Goal: Submit feedback/report problem

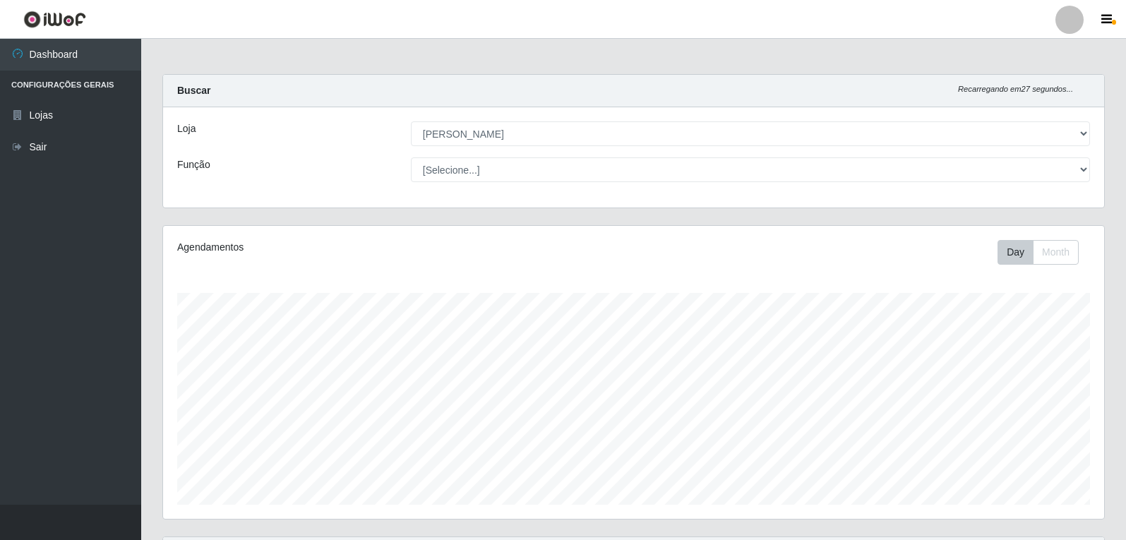
select select "523"
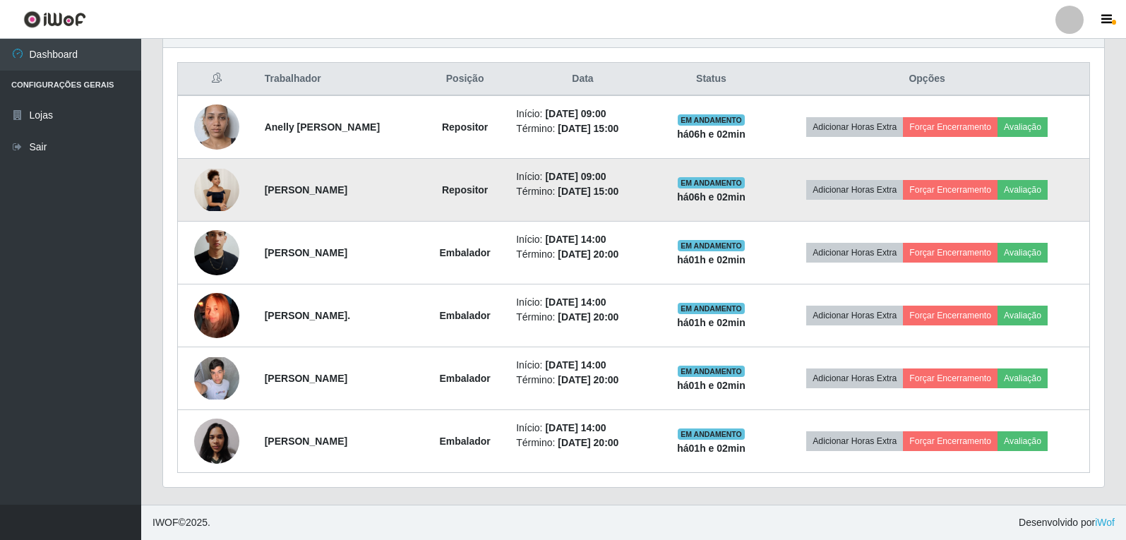
scroll to position [293, 941]
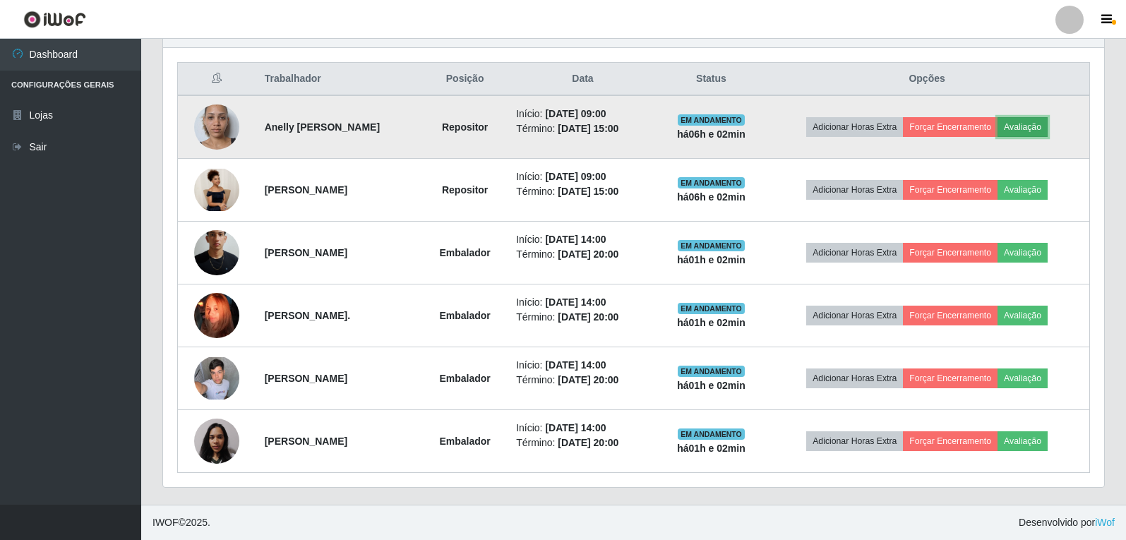
click at [1037, 126] on button "Avaliação" at bounding box center [1023, 127] width 50 height 20
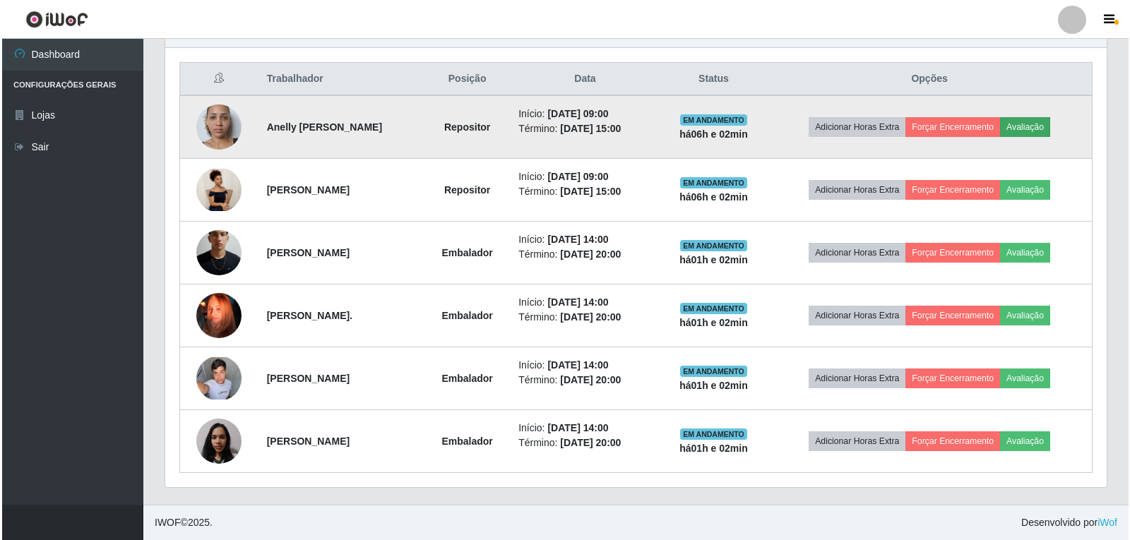
scroll to position [293, 934]
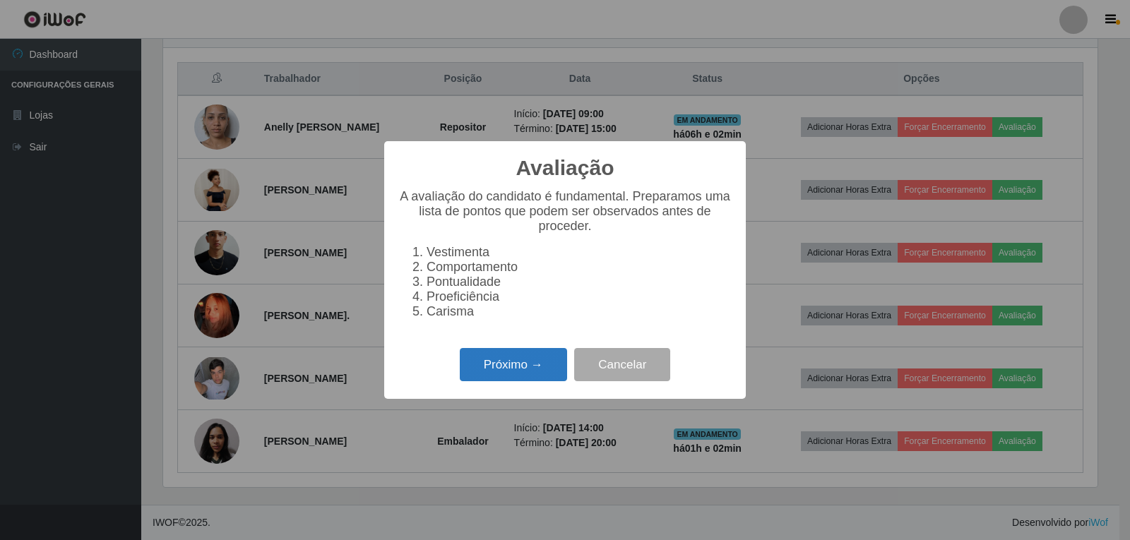
click at [527, 366] on button "Próximo →" at bounding box center [513, 364] width 107 height 33
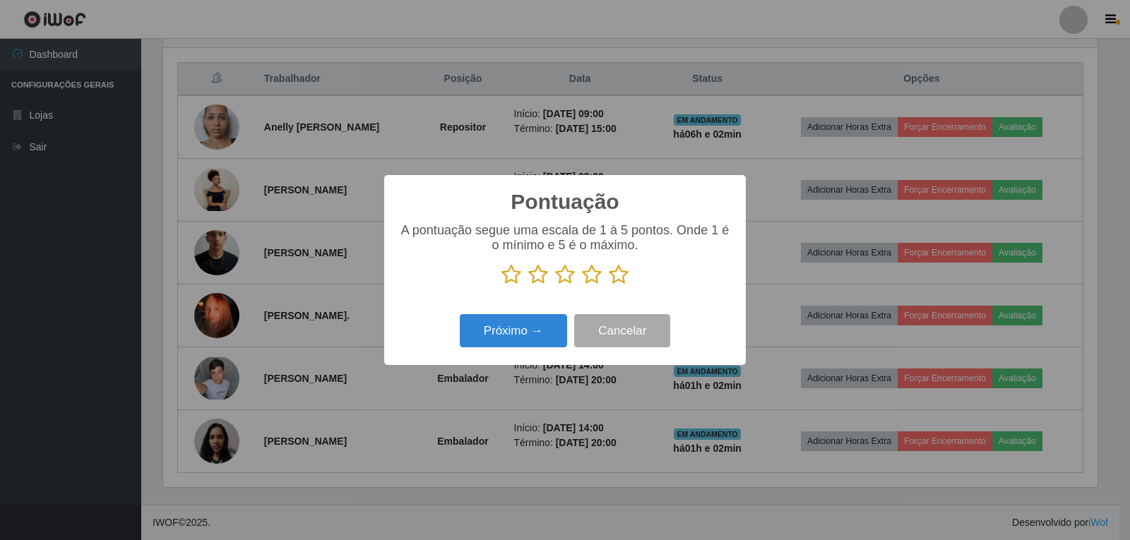
scroll to position [705834, 705192]
click at [613, 278] on icon at bounding box center [619, 274] width 20 height 21
click at [609, 285] on input "radio" at bounding box center [609, 285] width 0 height 0
click at [542, 325] on button "Próximo →" at bounding box center [513, 330] width 107 height 33
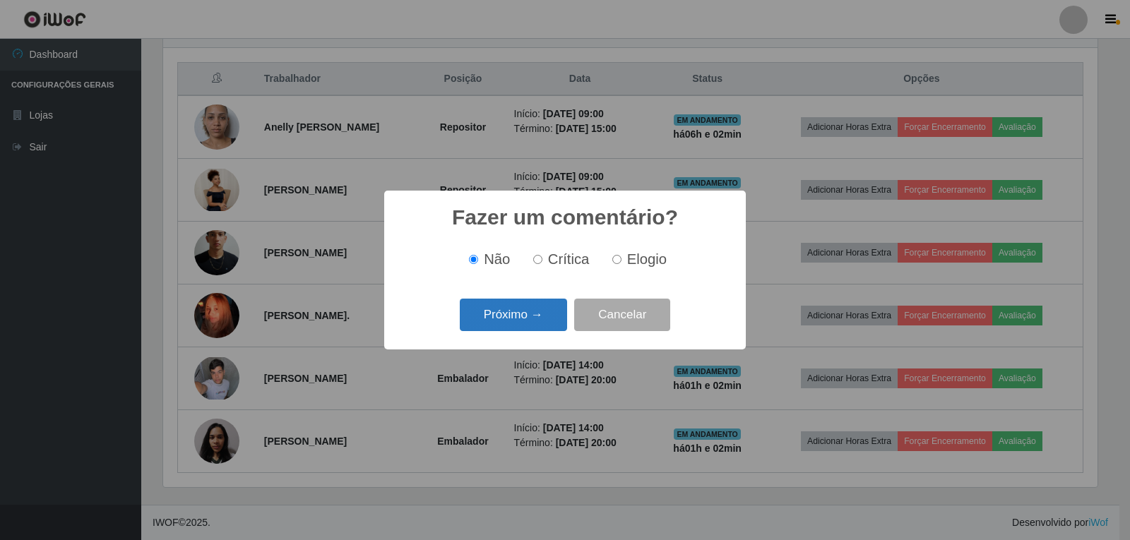
click at [516, 323] on button "Próximo →" at bounding box center [513, 315] width 107 height 33
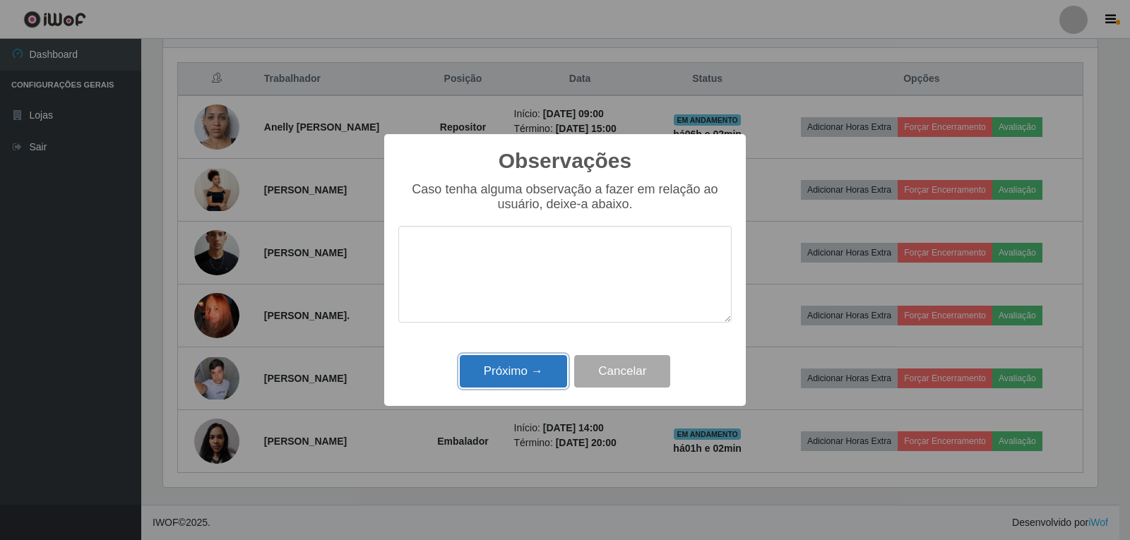
click at [525, 370] on button "Próximo →" at bounding box center [513, 371] width 107 height 33
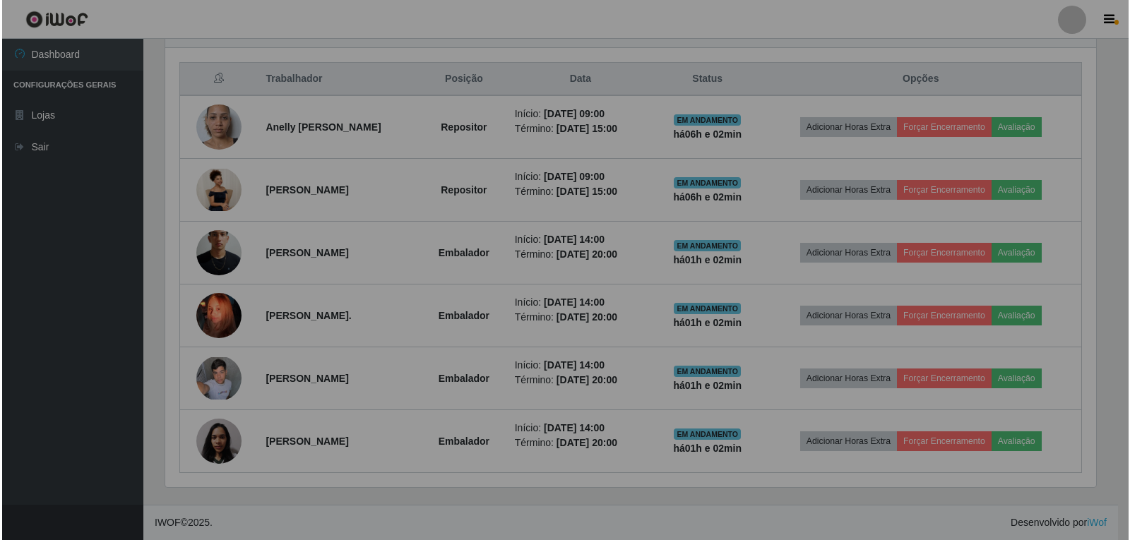
scroll to position [293, 941]
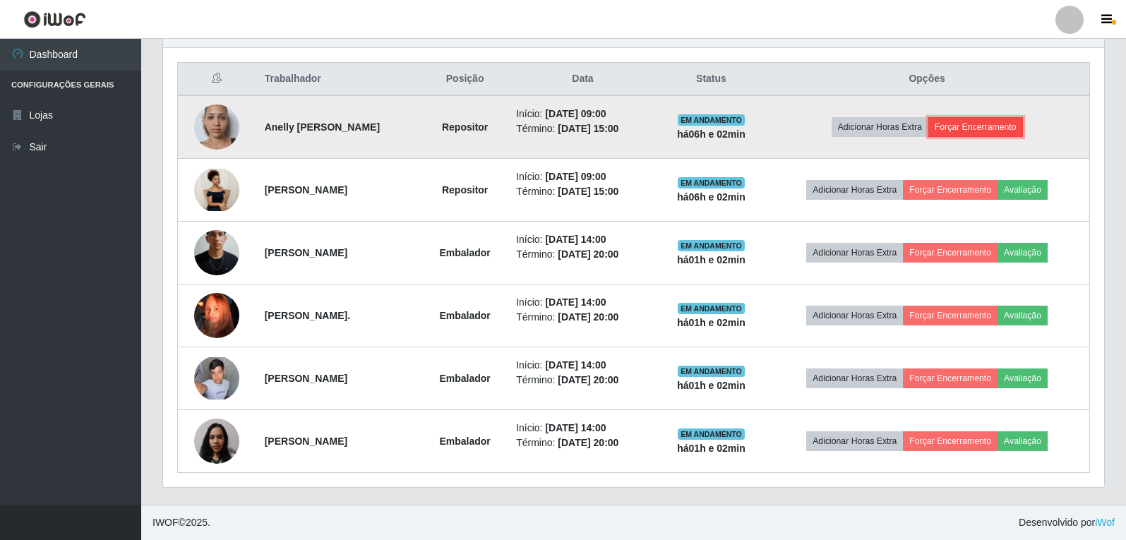
click at [1002, 130] on button "Forçar Encerramento" at bounding box center [976, 127] width 95 height 20
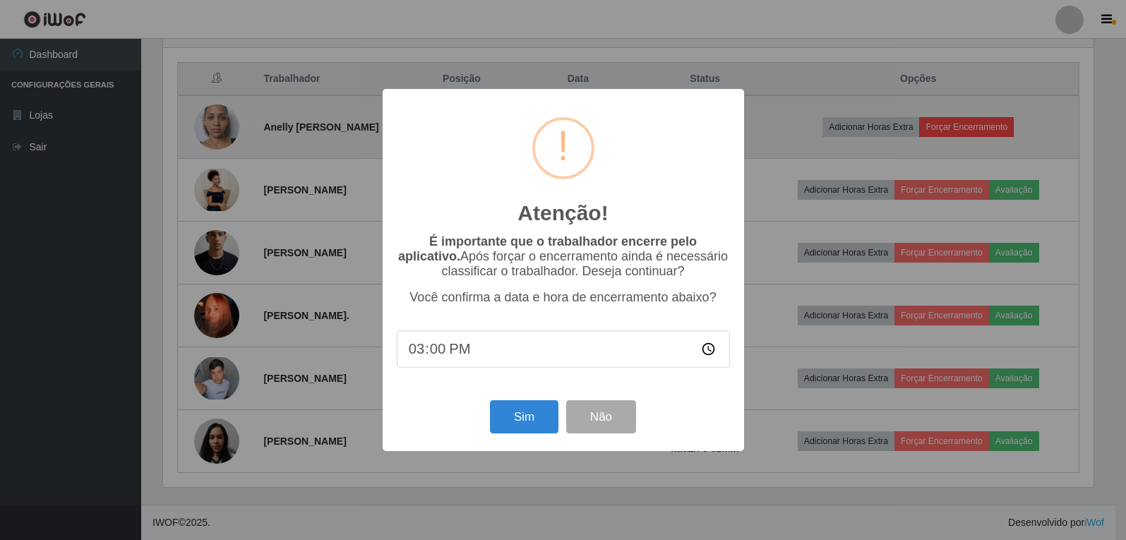
scroll to position [293, 934]
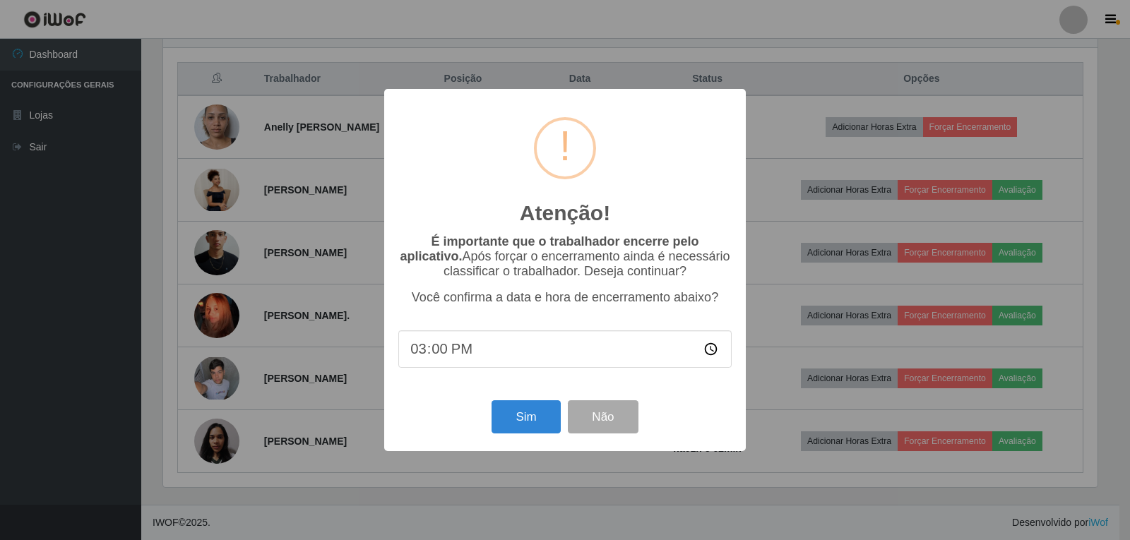
click at [513, 359] on input "15:00" at bounding box center [564, 348] width 333 height 37
type input "14:05"
type input "15:02"
click at [523, 418] on button "Sim" at bounding box center [525, 416] width 68 height 33
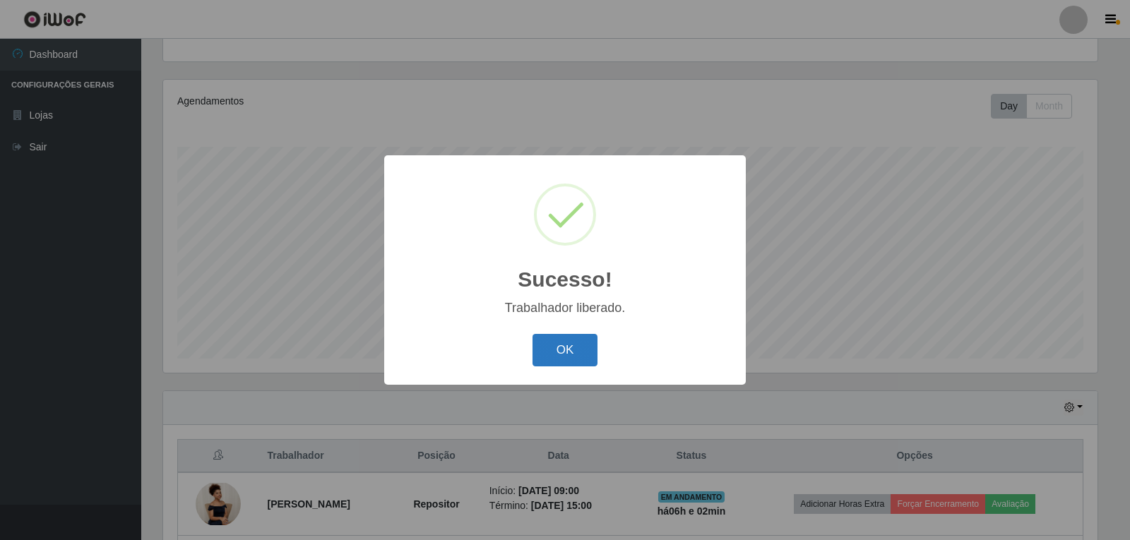
click at [567, 360] on button "OK" at bounding box center [565, 350] width 66 height 33
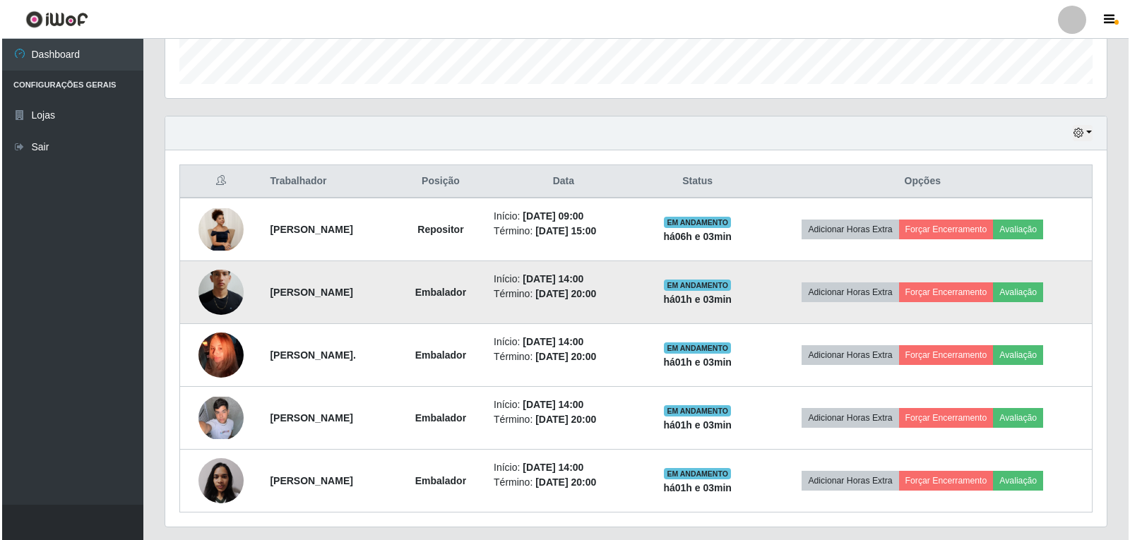
scroll to position [460, 0]
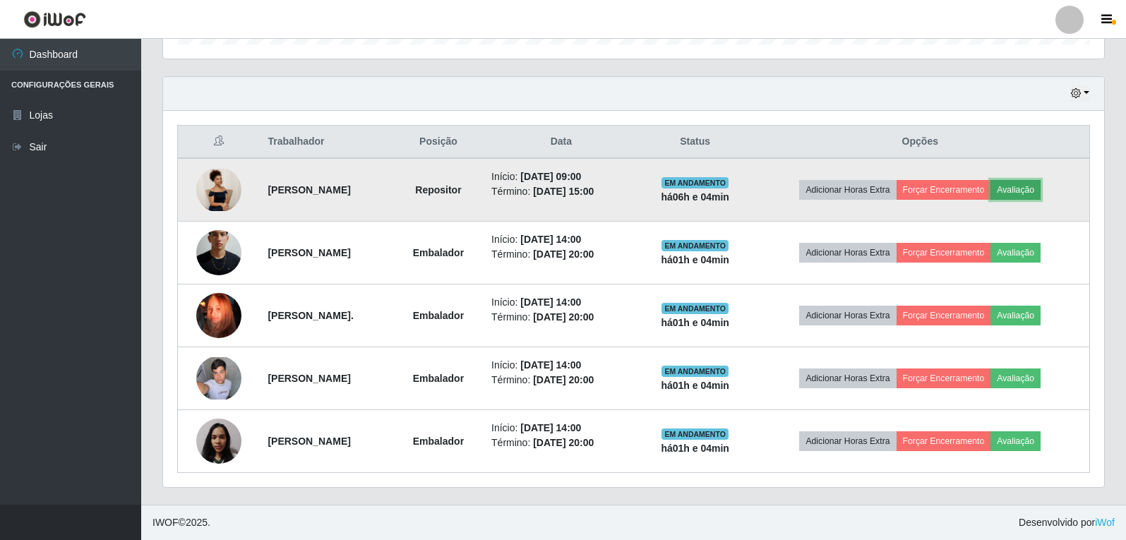
click at [1041, 185] on button "Avaliação" at bounding box center [1016, 190] width 50 height 20
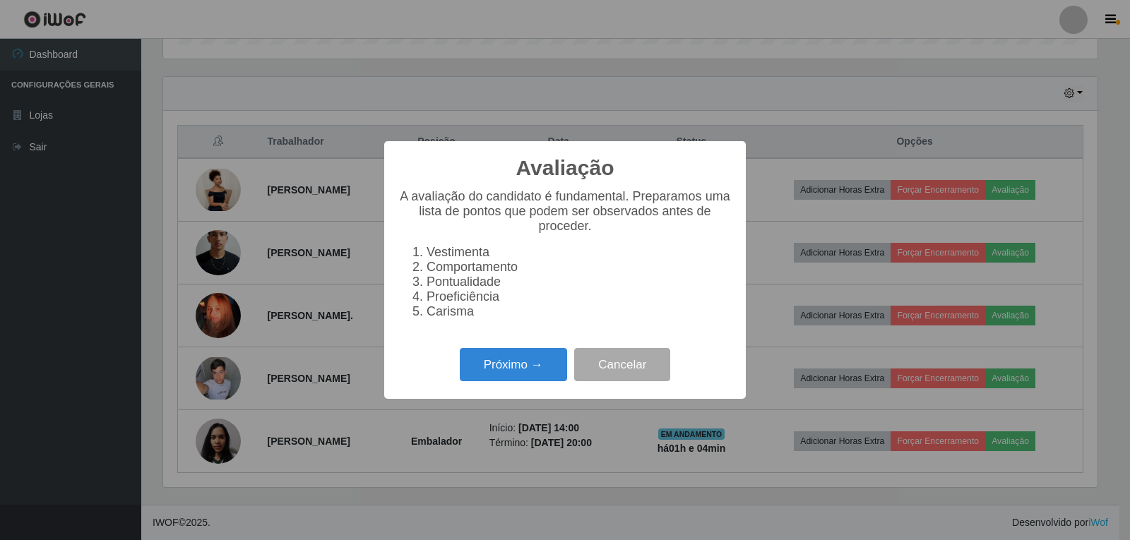
scroll to position [293, 934]
click at [505, 376] on button "Próximo →" at bounding box center [513, 364] width 107 height 33
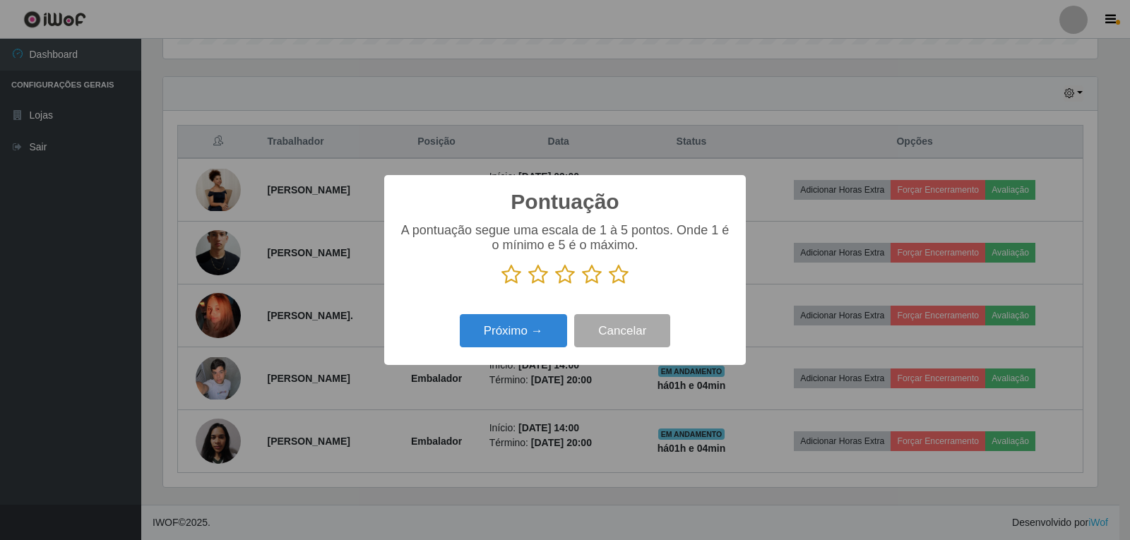
click at [617, 275] on icon at bounding box center [619, 274] width 20 height 21
click at [609, 285] on input "radio" at bounding box center [609, 285] width 0 height 0
click at [546, 318] on button "Próximo →" at bounding box center [513, 330] width 107 height 33
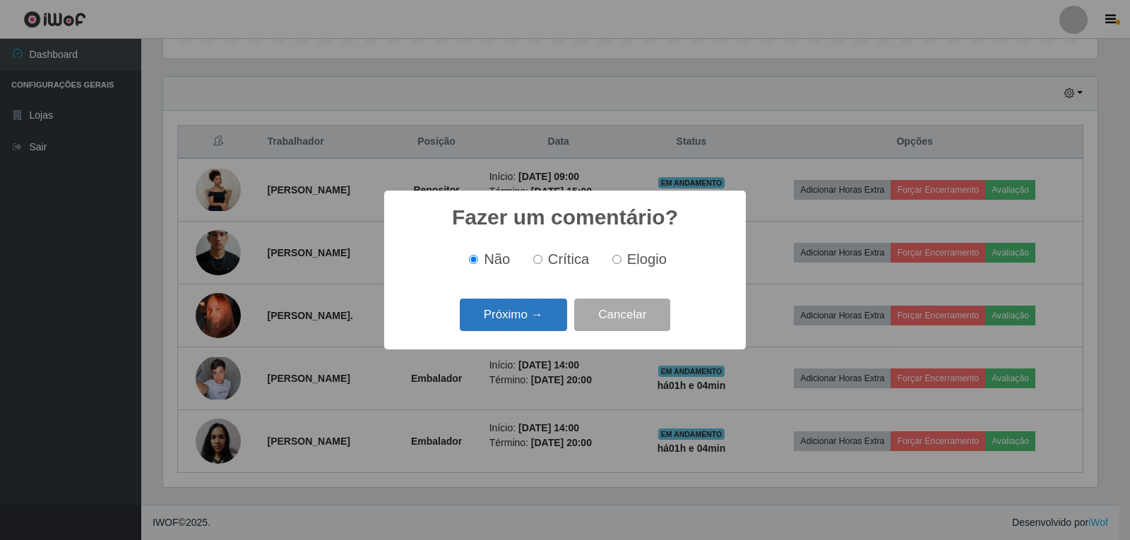
click at [517, 321] on button "Próximo →" at bounding box center [513, 315] width 107 height 33
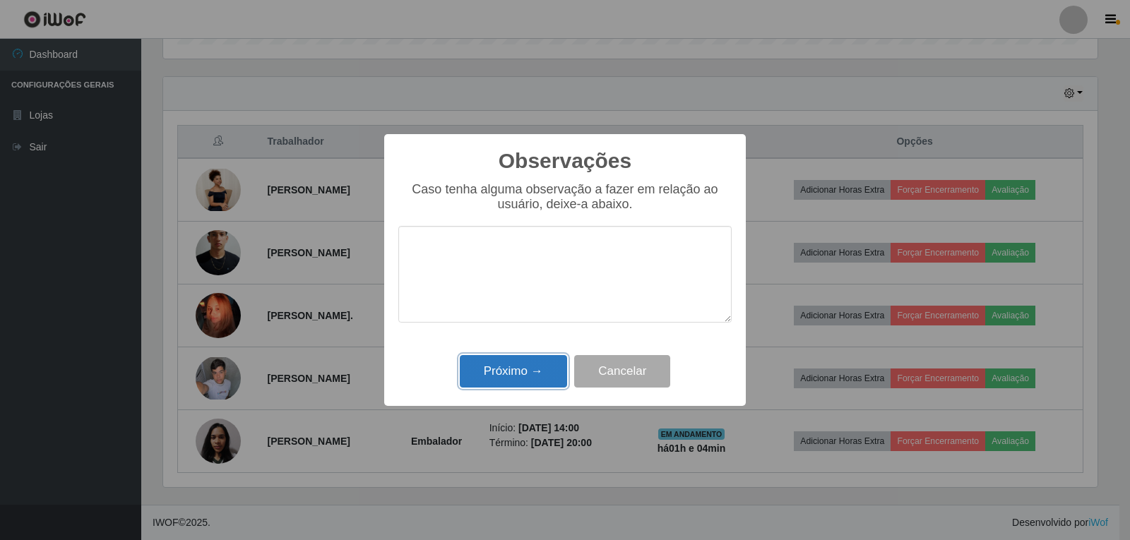
click at [515, 366] on button "Próximo →" at bounding box center [513, 371] width 107 height 33
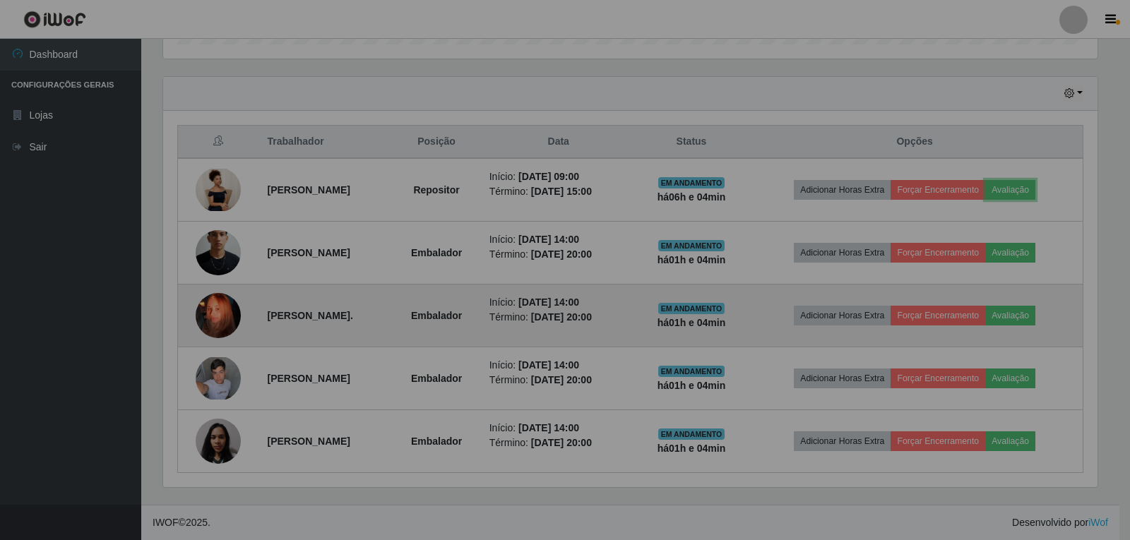
scroll to position [293, 941]
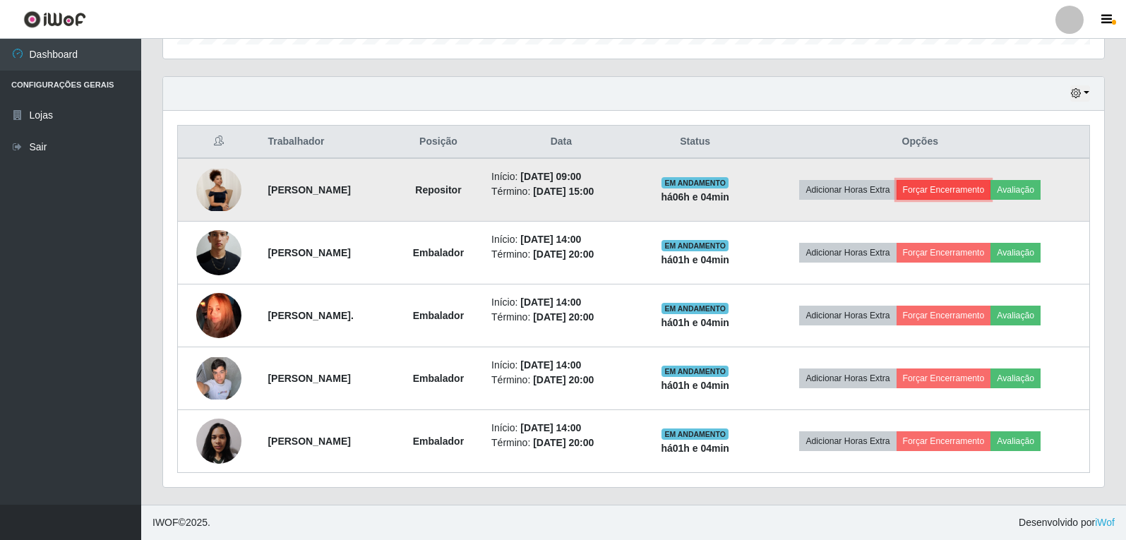
click at [967, 189] on button "Forçar Encerramento" at bounding box center [944, 190] width 95 height 20
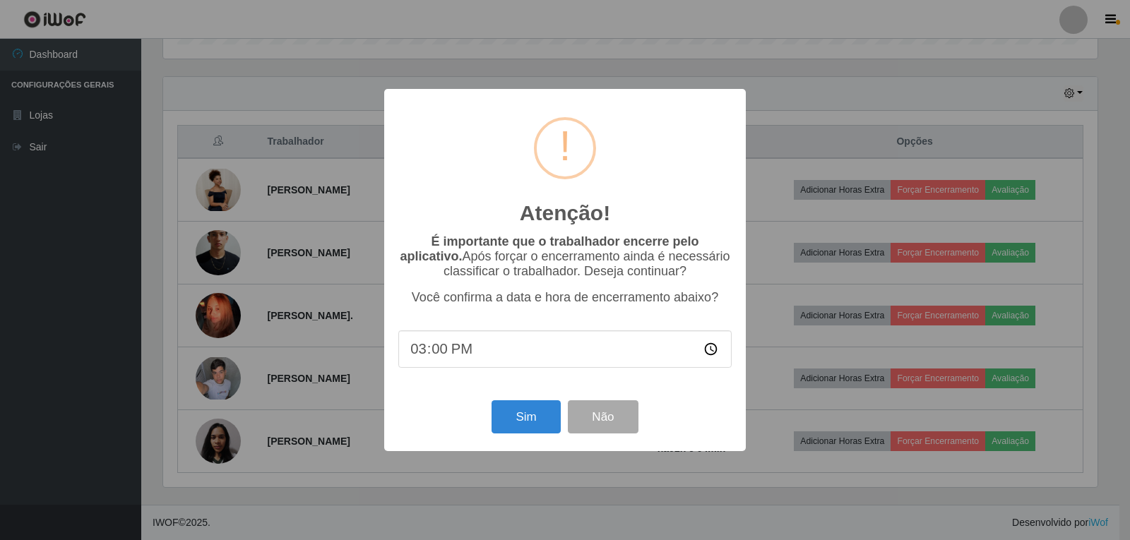
type input "15:04"
click at [520, 421] on button "Sim" at bounding box center [525, 416] width 68 height 33
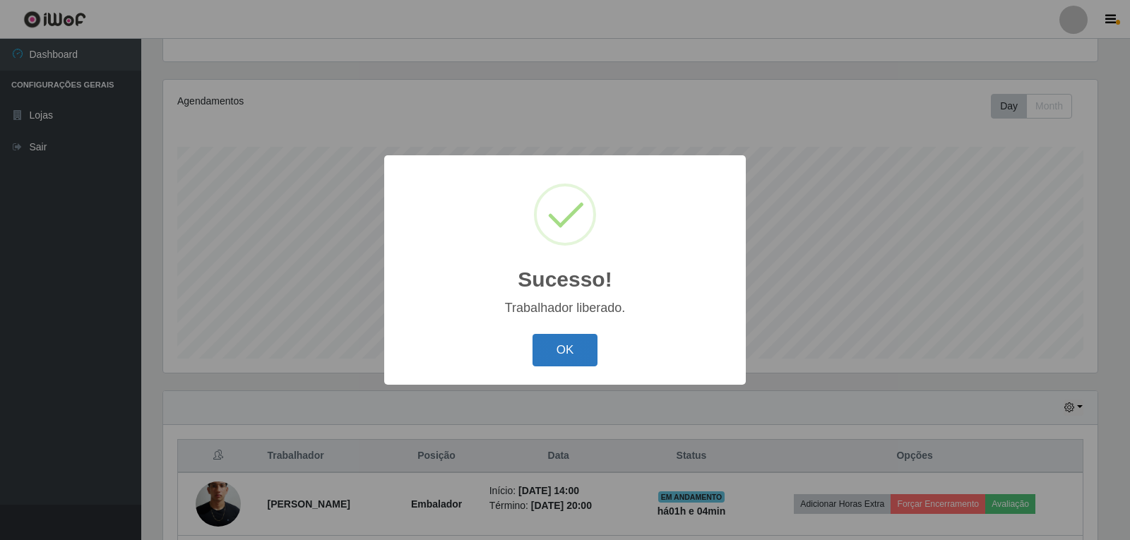
click at [559, 362] on button "OK" at bounding box center [565, 350] width 66 height 33
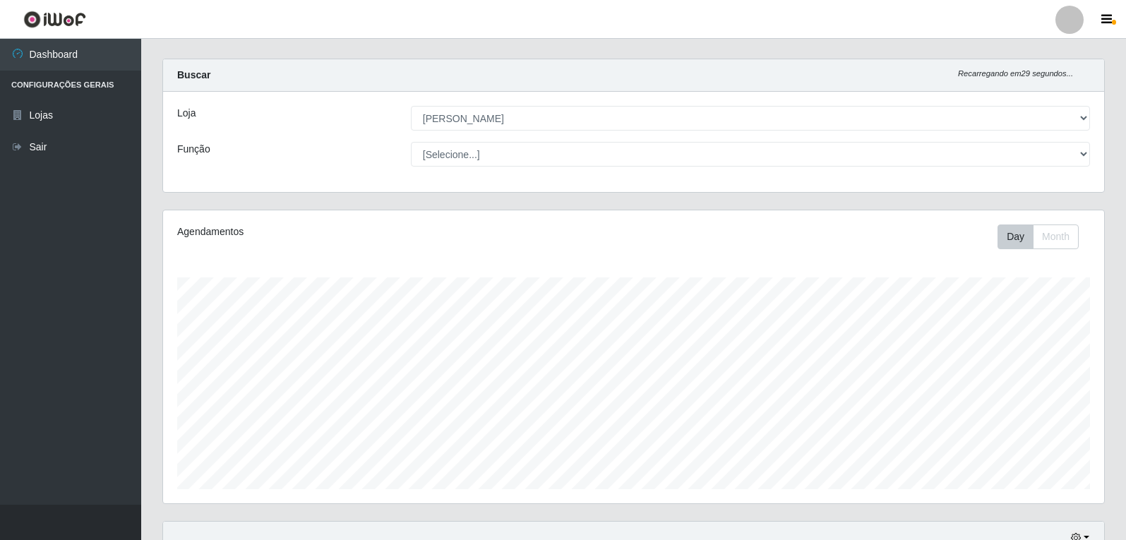
scroll to position [0, 0]
